Goal: Navigation & Orientation: Find specific page/section

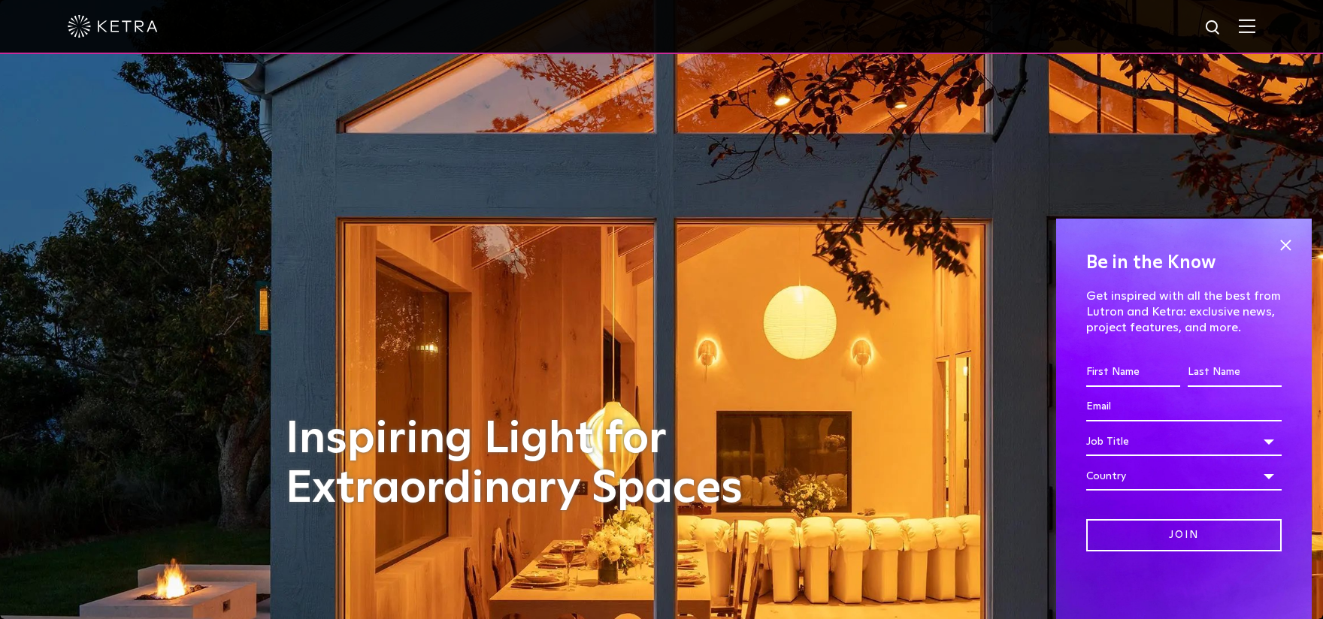
scroll to position [75, 0]
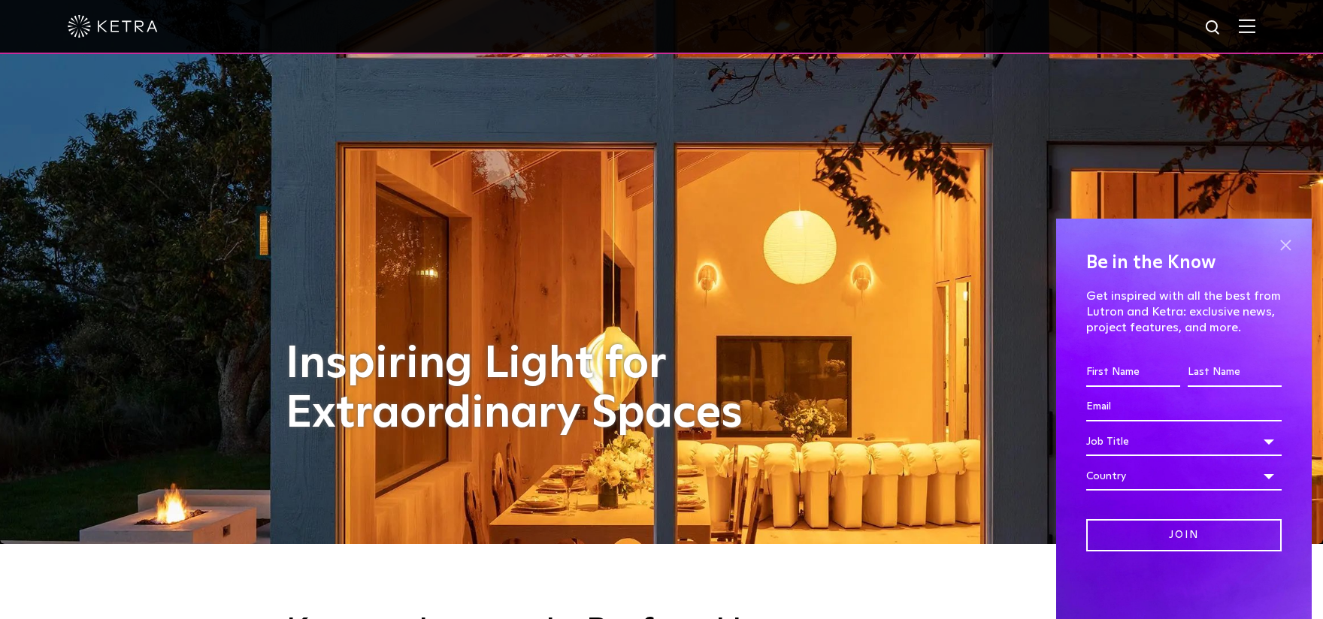
click at [1292, 240] on span at bounding box center [1285, 245] width 23 height 23
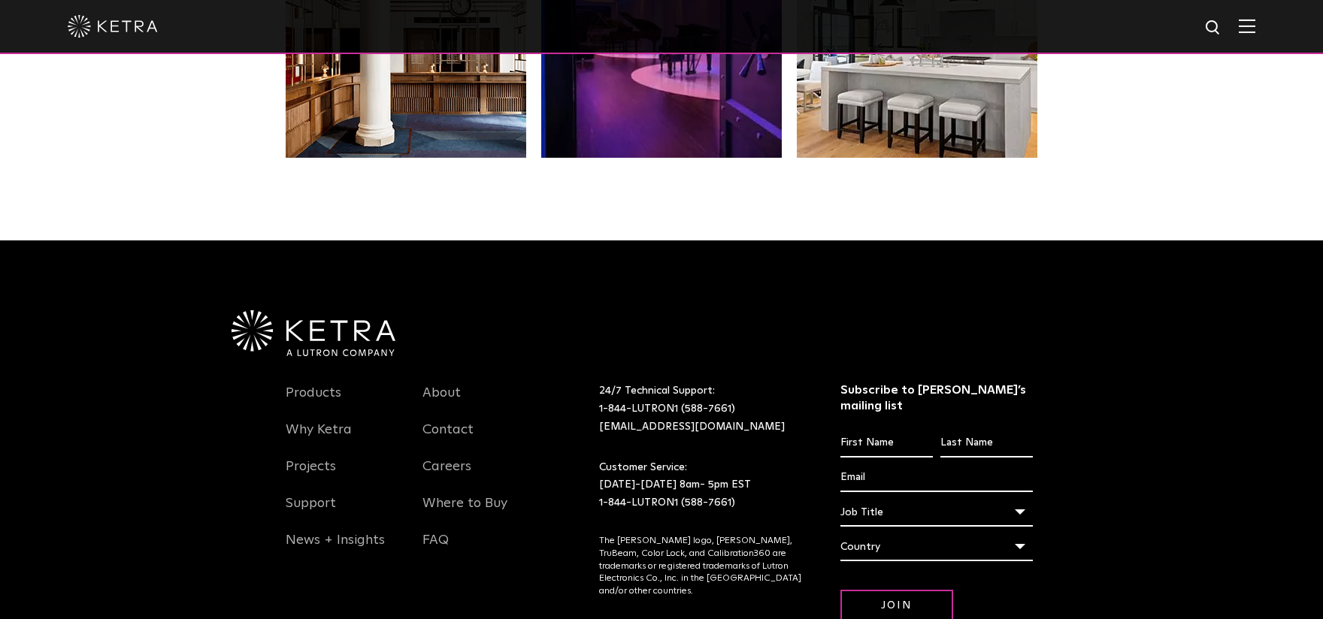
scroll to position [3082, 0]
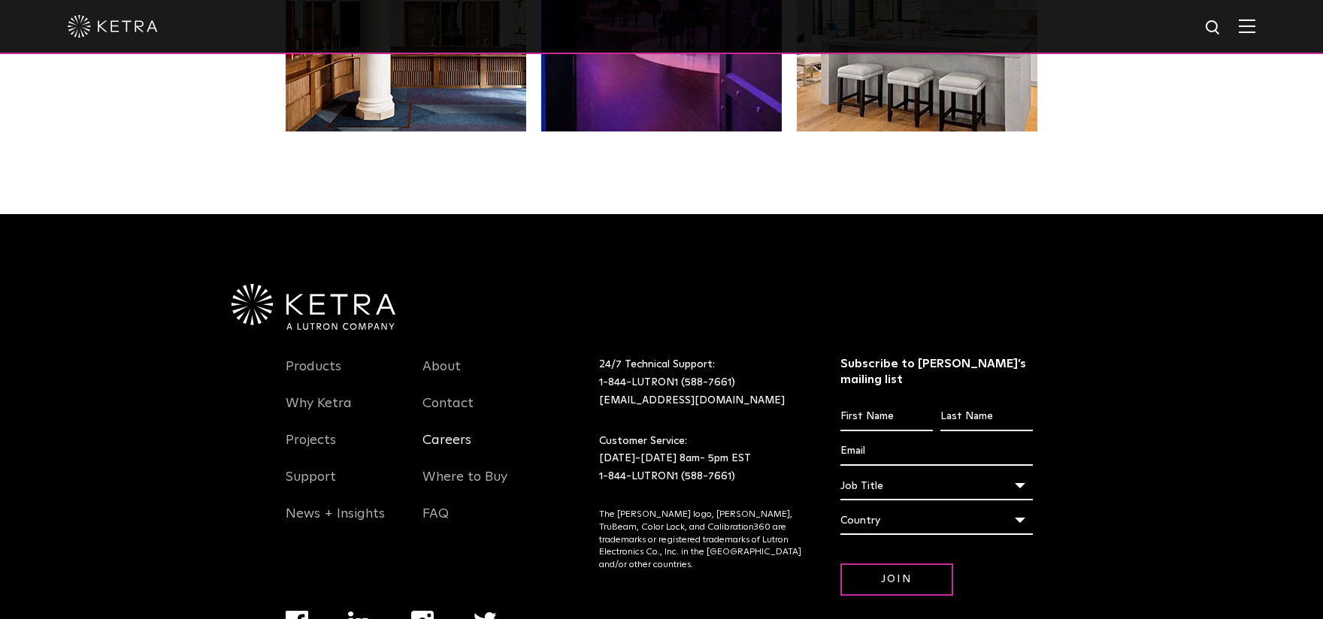
click at [428, 446] on link "Careers" at bounding box center [446, 449] width 49 height 35
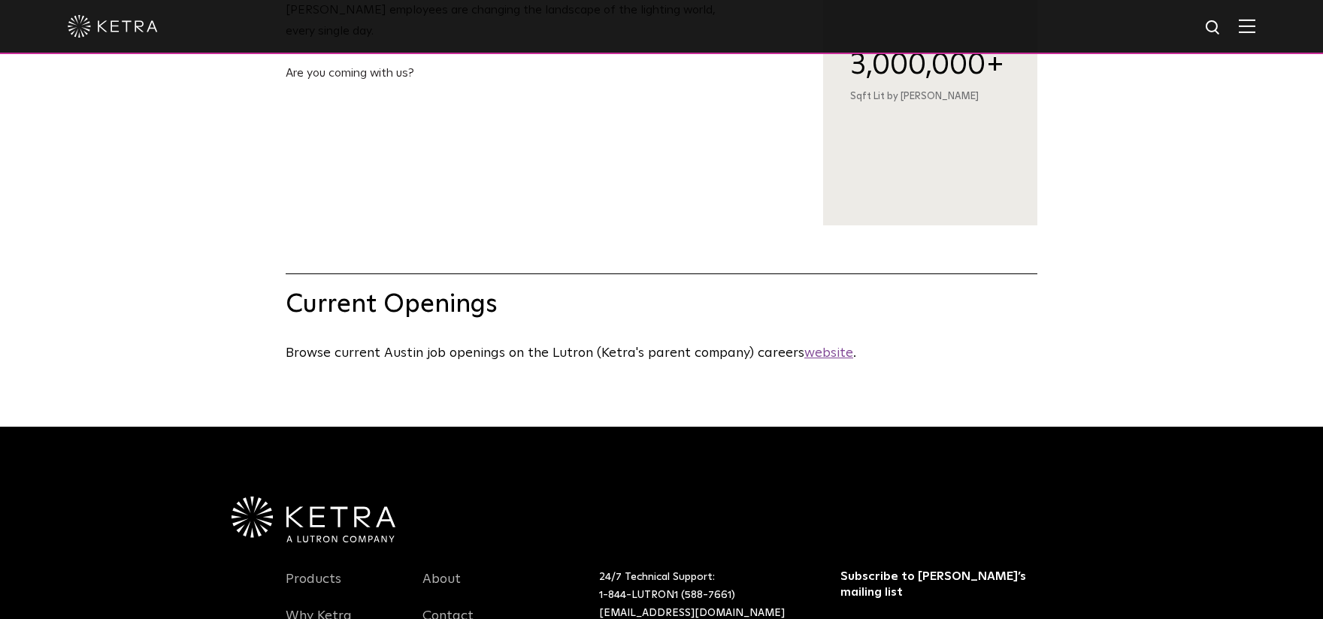
scroll to position [601, 0]
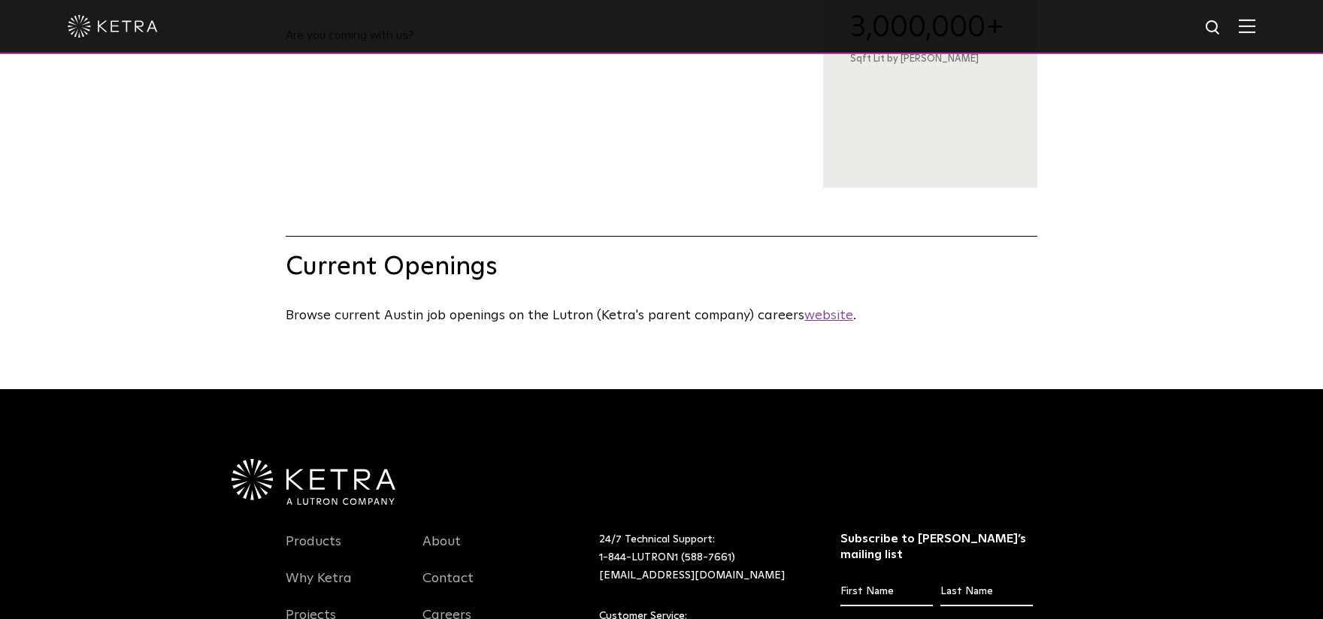
click at [823, 322] on u "website" at bounding box center [828, 316] width 49 height 14
